Goal: Task Accomplishment & Management: Use online tool/utility

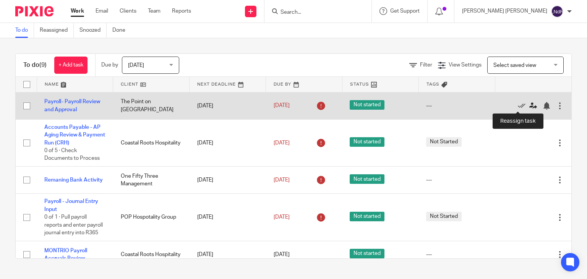
click at [529, 107] on icon at bounding box center [533, 106] width 8 height 8
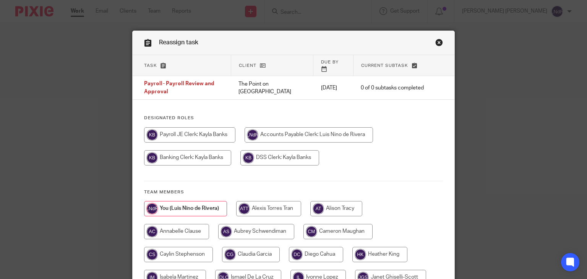
click at [206, 131] on input "radio" at bounding box center [189, 134] width 91 height 15
radio input "true"
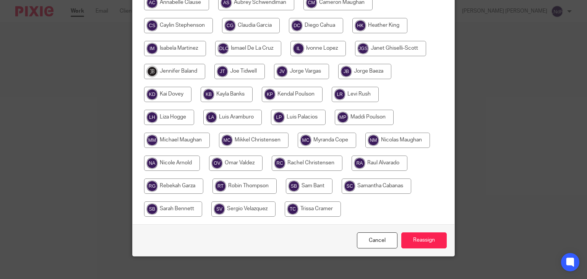
scroll to position [231, 0]
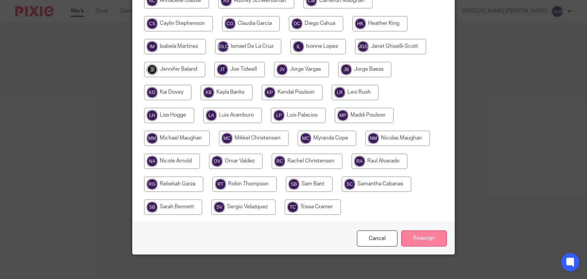
click at [422, 233] on input "Reassign" at bounding box center [423, 238] width 45 height 16
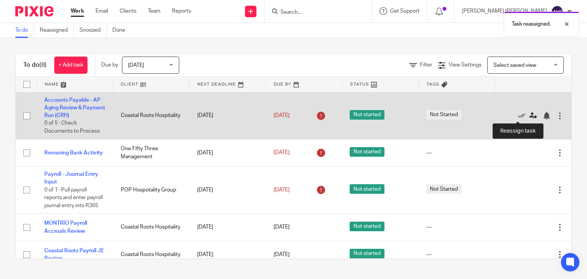
click at [529, 118] on icon at bounding box center [533, 116] width 8 height 8
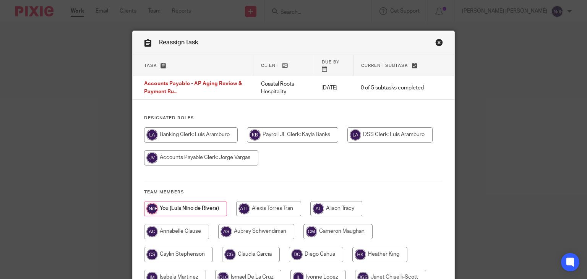
click at [205, 150] on input "radio" at bounding box center [201, 157] width 114 height 15
radio input "true"
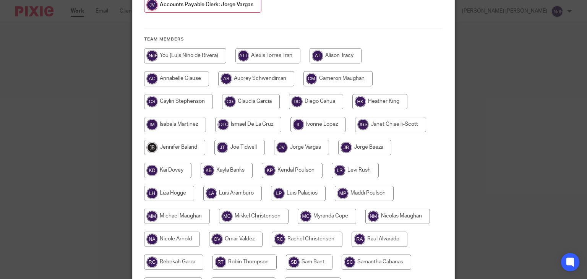
scroll to position [191, 0]
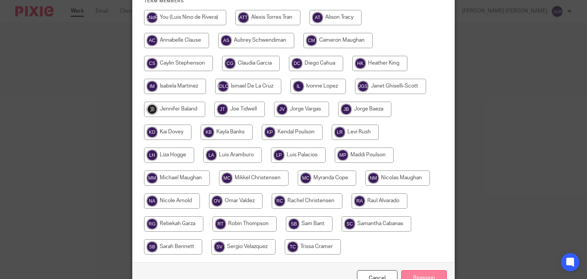
click at [424, 270] on input "Reassign" at bounding box center [423, 278] width 45 height 16
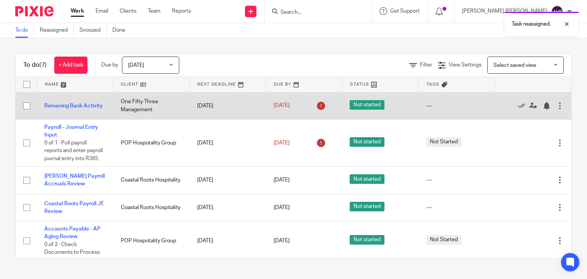
click at [546, 106] on td "Edit task Delete" at bounding box center [533, 105] width 76 height 27
click at [556, 107] on div at bounding box center [560, 106] width 8 height 8
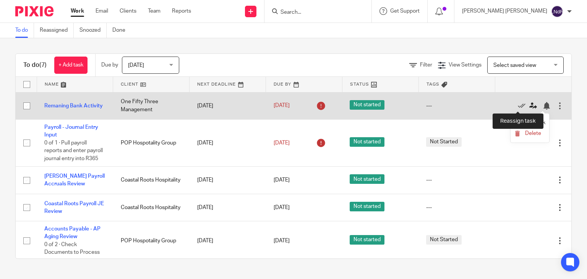
click at [529, 107] on icon at bounding box center [533, 106] width 8 height 8
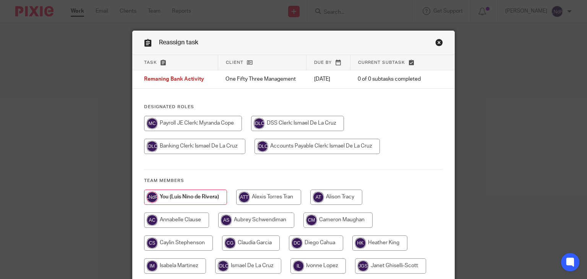
click at [210, 123] on input "radio" at bounding box center [193, 123] width 98 height 15
radio input "true"
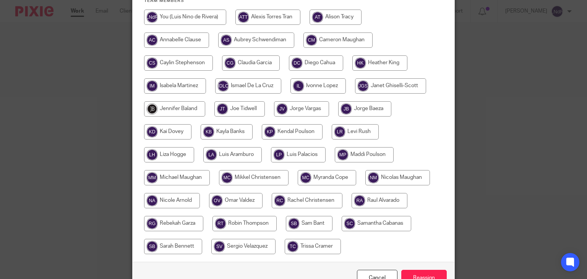
scroll to position [226, 0]
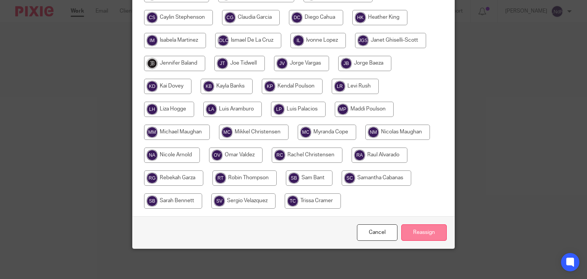
click at [419, 237] on input "Reassign" at bounding box center [423, 232] width 45 height 16
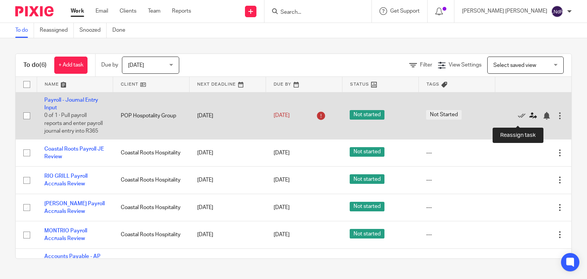
click at [529, 120] on icon at bounding box center [533, 116] width 8 height 8
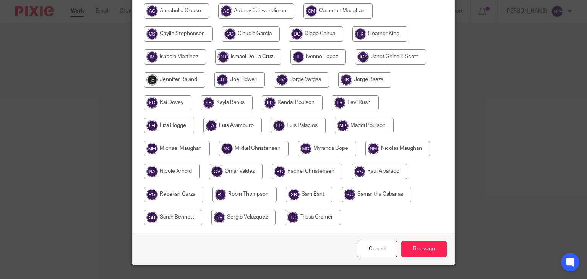
scroll to position [226, 0]
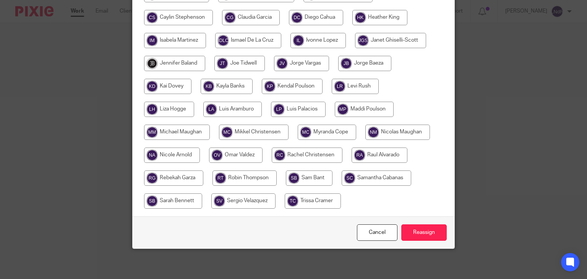
click at [269, 40] on input "radio" at bounding box center [248, 40] width 66 height 15
radio input "true"
click at [424, 234] on input "Reassign" at bounding box center [423, 232] width 45 height 16
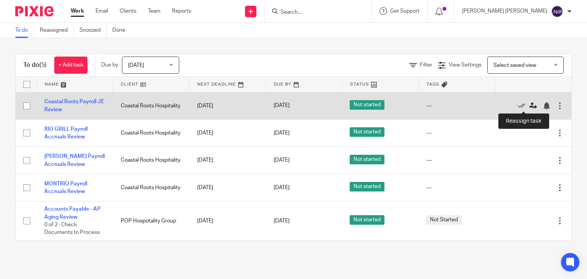
click at [529, 104] on icon at bounding box center [533, 106] width 8 height 8
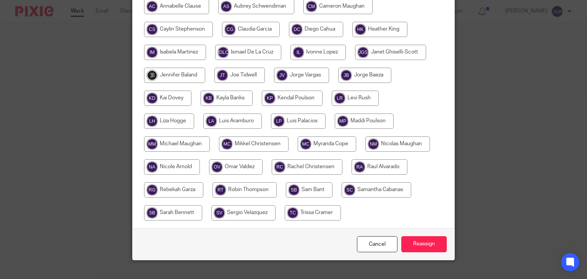
scroll to position [229, 0]
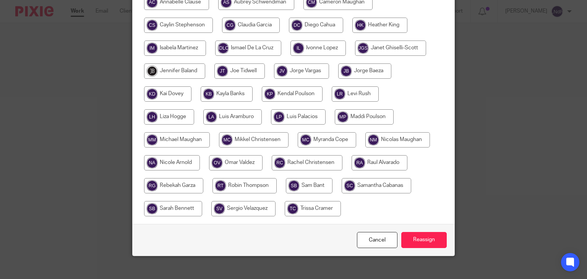
click at [269, 44] on input "radio" at bounding box center [248, 48] width 66 height 15
radio input "true"
click at [434, 237] on input "Reassign" at bounding box center [423, 240] width 45 height 16
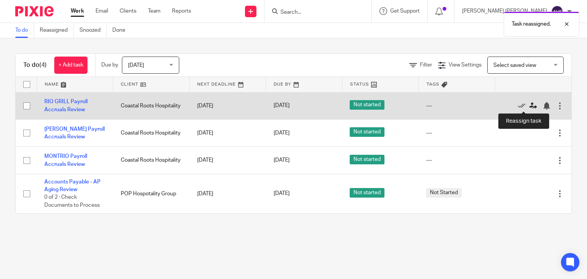
click at [529, 106] on icon at bounding box center [533, 106] width 8 height 8
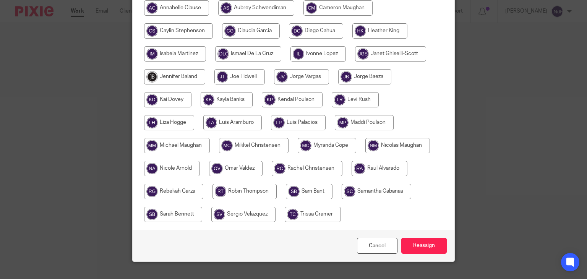
scroll to position [229, 0]
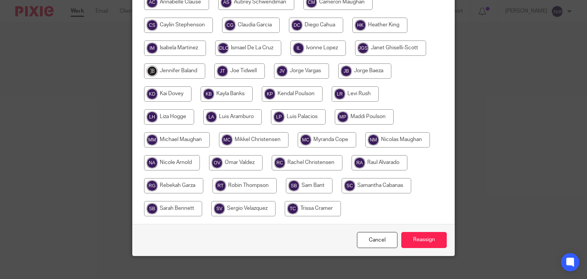
click at [262, 44] on input "radio" at bounding box center [248, 48] width 66 height 15
radio input "true"
click at [418, 234] on input "Reassign" at bounding box center [423, 240] width 45 height 16
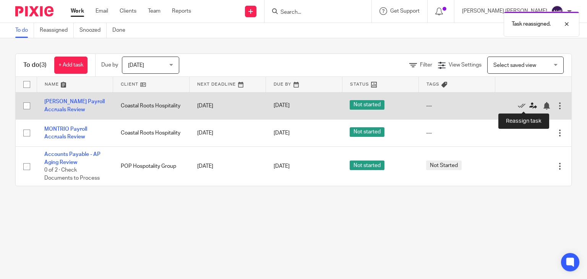
click at [529, 104] on icon at bounding box center [533, 106] width 8 height 8
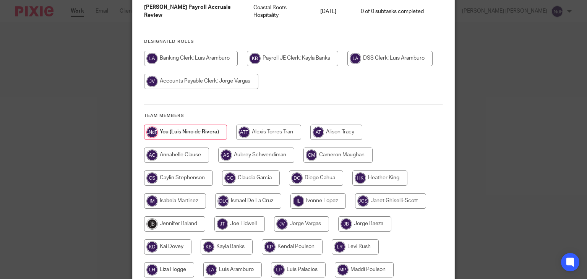
scroll to position [153, 0]
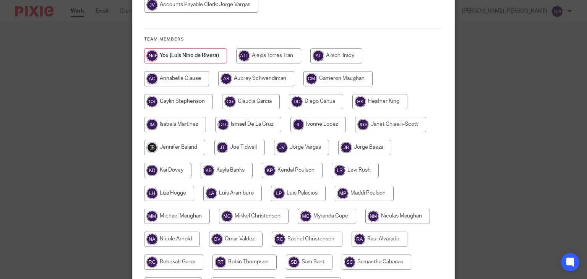
click at [262, 121] on input "radio" at bounding box center [248, 124] width 66 height 15
radio input "true"
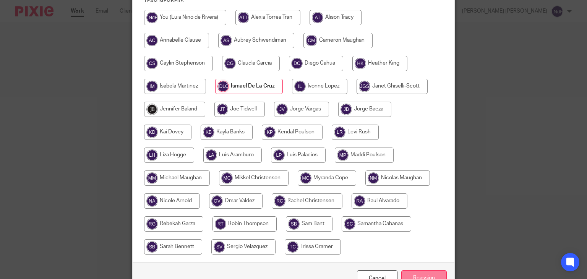
click at [432, 272] on input "Reassign" at bounding box center [423, 278] width 45 height 16
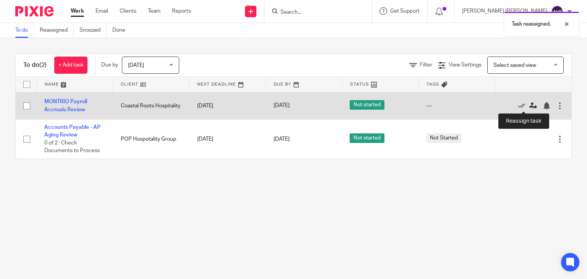
click at [529, 106] on icon at bounding box center [533, 106] width 8 height 8
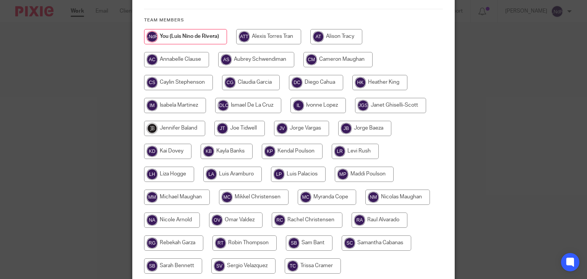
scroll to position [231, 0]
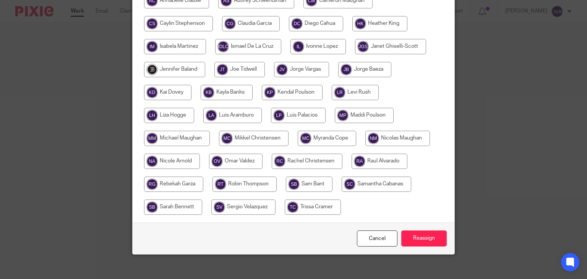
click at [253, 43] on input "radio" at bounding box center [248, 46] width 66 height 15
radio input "true"
click at [428, 230] on input "Reassign" at bounding box center [423, 238] width 45 height 16
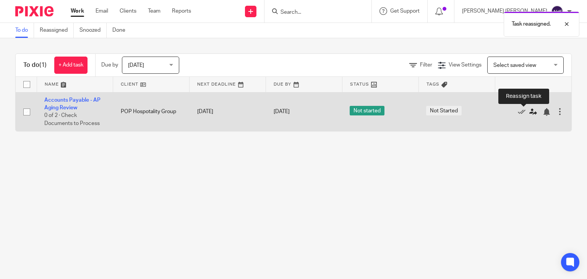
click at [529, 115] on icon at bounding box center [533, 112] width 8 height 8
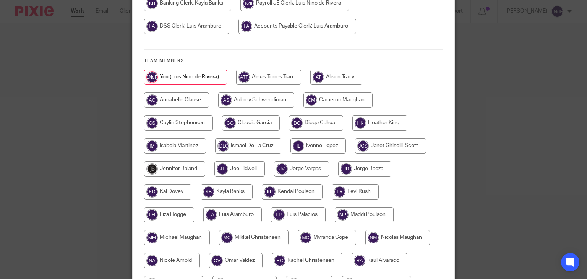
scroll to position [191, 0]
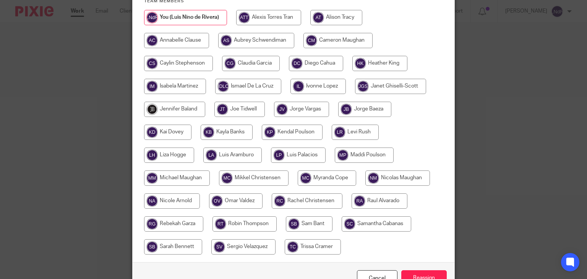
drag, startPoint x: 260, startPoint y: 81, endPoint x: 263, endPoint y: 84, distance: 4.9
click at [260, 81] on input "radio" at bounding box center [248, 86] width 66 height 15
radio input "true"
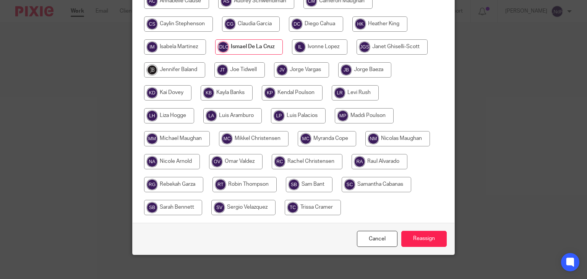
scroll to position [231, 0]
click at [421, 230] on input "Reassign" at bounding box center [423, 238] width 45 height 16
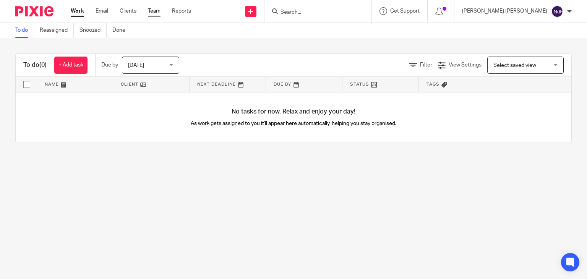
click at [152, 13] on link "Team" at bounding box center [154, 11] width 13 height 8
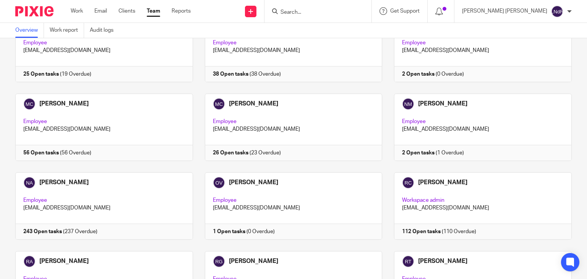
scroll to position [726, 0]
